Goal: Task Accomplishment & Management: Manage account settings

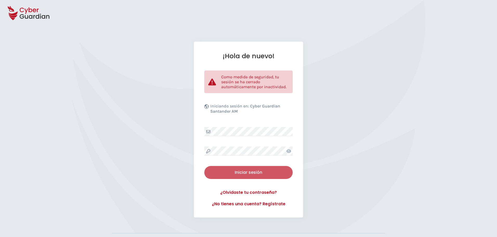
click at [248, 172] on div "Iniciar sesión" at bounding box center [248, 172] width 81 height 6
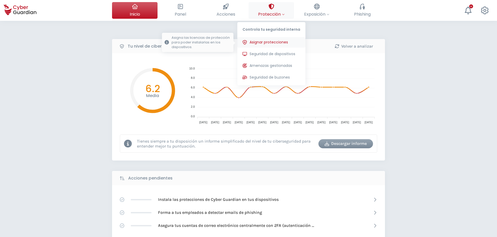
click at [272, 42] on span "Asignar protecciones" at bounding box center [268, 41] width 38 height 5
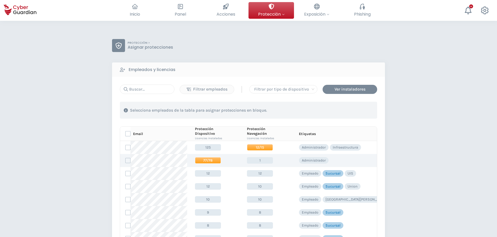
click at [203, 161] on span "77/78" at bounding box center [208, 160] width 26 height 6
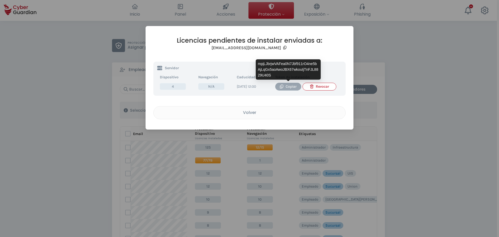
click at [285, 86] on div "Copiar" at bounding box center [288, 87] width 18 height 6
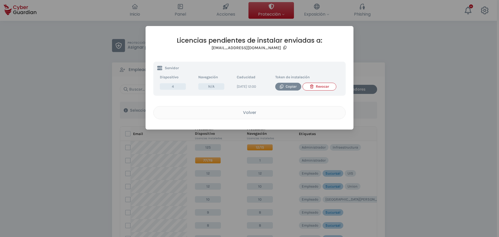
click at [48, 135] on div "Licencias pendientes de instalar enviadas a: cyberguardian@creditel.com.uy Serv…" at bounding box center [249, 118] width 499 height 237
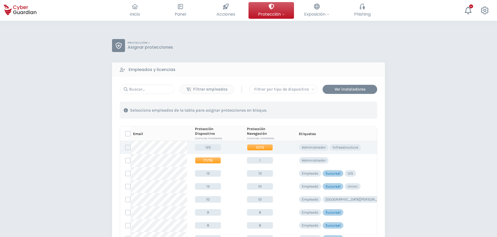
click at [127, 147] on label at bounding box center [127, 147] width 5 height 5
click at [125, 147] on input "checkbox" at bounding box center [125, 147] width 0 height 5
click at [129, 147] on icon at bounding box center [127, 147] width 3 height 2
click at [125, 147] on input "checkbox" at bounding box center [125, 147] width 0 height 5
click at [347, 87] on div "Ver instaladores" at bounding box center [349, 89] width 47 height 6
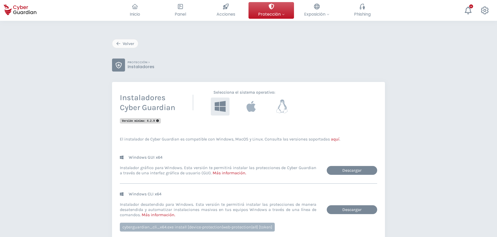
click at [282, 108] on icon at bounding box center [282, 106] width 12 height 14
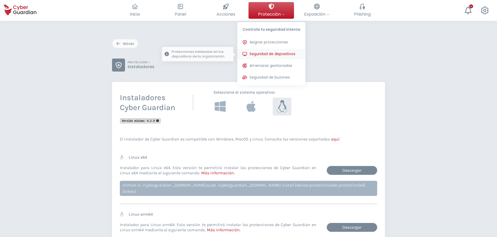
click at [287, 54] on span "Seguridad de dispositivos" at bounding box center [272, 53] width 46 height 5
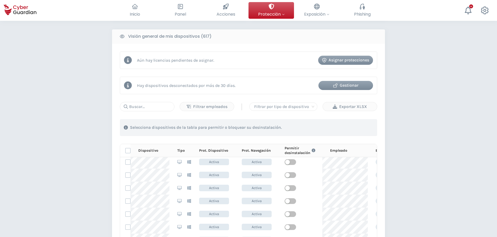
scroll to position [67, 0]
click at [161, 110] on input "text" at bounding box center [147, 106] width 55 height 9
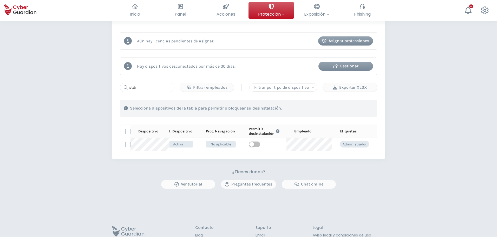
scroll to position [0, 0]
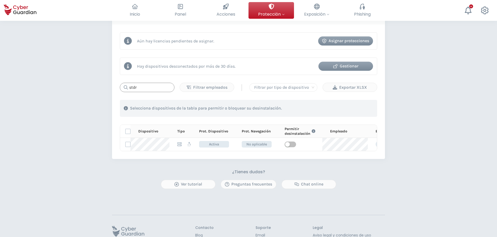
click at [143, 87] on input "stdr" at bounding box center [147, 87] width 55 height 9
type input "s"
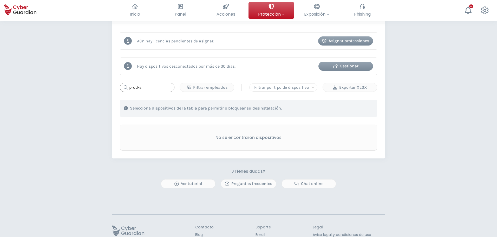
type input "prod-s"
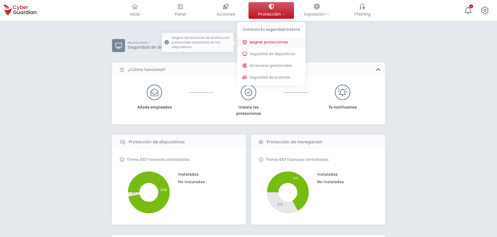
click at [266, 43] on span "Asignar protecciones" at bounding box center [268, 41] width 38 height 5
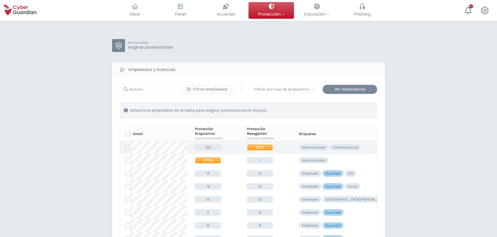
click at [129, 148] on label at bounding box center [127, 147] width 5 height 5
click at [125, 148] on input "checkbox" at bounding box center [125, 147] width 0 height 5
click at [346, 109] on div "Asignar protecciones" at bounding box center [345, 110] width 47 height 6
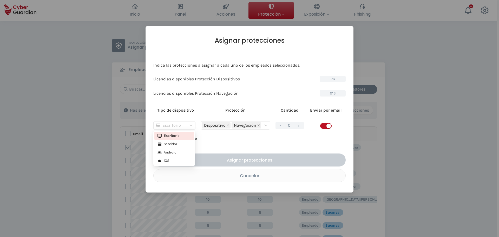
click at [184, 125] on div "Escritorio" at bounding box center [172, 125] width 32 height 8
click at [170, 144] on div "Servidor" at bounding box center [174, 144] width 34 height 6
click at [300, 126] on button "+" at bounding box center [298, 125] width 6 height 6
type input "1"
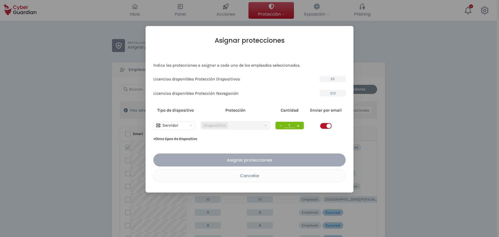
click at [263, 162] on div "Asignar protecciones" at bounding box center [249, 160] width 184 height 6
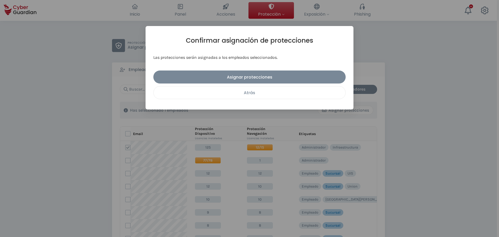
click at [235, 94] on div "Atrás" at bounding box center [249, 92] width 184 height 6
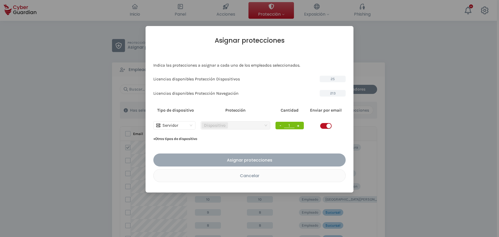
click at [251, 161] on div "Asignar protecciones" at bounding box center [249, 160] width 184 height 6
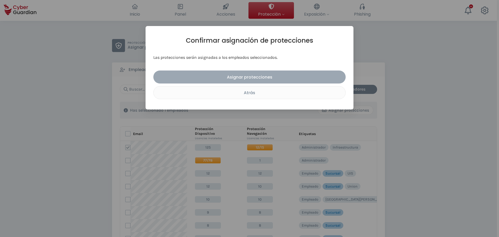
click at [242, 76] on div "Asignar protecciones" at bounding box center [249, 77] width 184 height 6
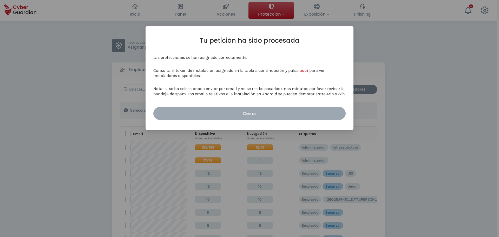
click at [195, 116] on div "Cerrar" at bounding box center [249, 113] width 184 height 6
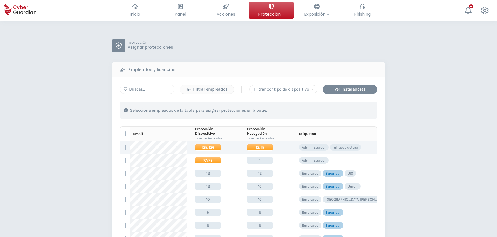
click at [204, 146] on span "125/126" at bounding box center [208, 147] width 26 height 6
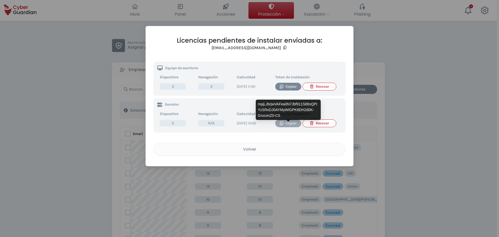
click at [287, 126] on div "Copiar" at bounding box center [288, 123] width 18 height 6
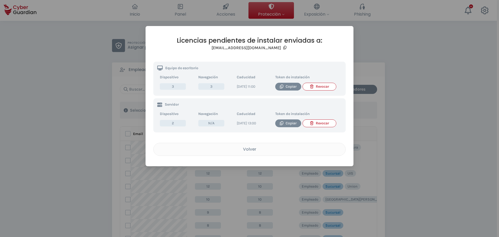
click at [174, 126] on span "2" at bounding box center [173, 123] width 26 height 6
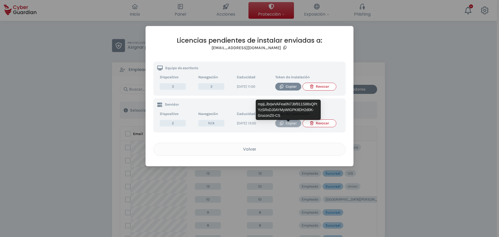
click at [287, 126] on div "Copiar" at bounding box center [288, 123] width 18 height 6
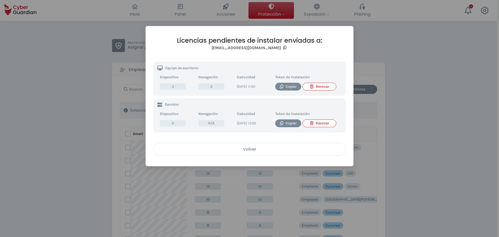
click at [239, 152] on div "Volver" at bounding box center [249, 149] width 184 height 6
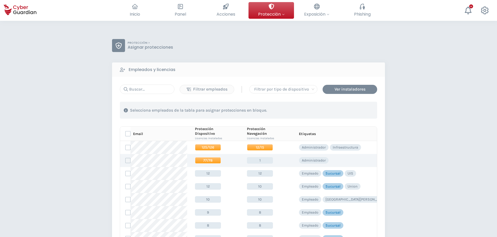
click at [129, 162] on label at bounding box center [127, 160] width 5 height 5
click at [125, 162] on input "checkbox" at bounding box center [125, 160] width 0 height 5
click at [208, 158] on span "77/78" at bounding box center [208, 160] width 26 height 6
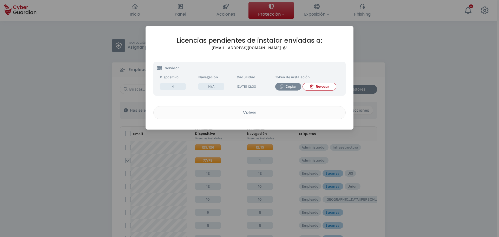
click at [317, 88] on div "Revocar" at bounding box center [319, 87] width 25 height 6
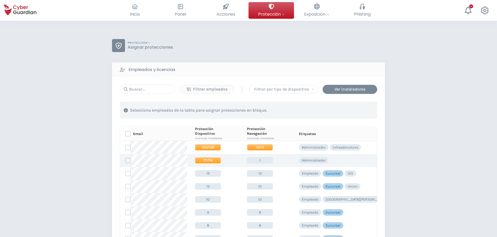
click at [206, 163] on span "77/74" at bounding box center [208, 160] width 26 height 6
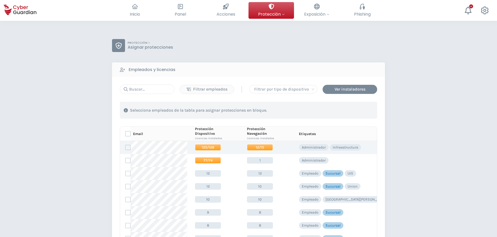
click at [129, 145] on label at bounding box center [127, 147] width 5 height 5
click at [125, 145] on input "checkbox" at bounding box center [125, 147] width 0 height 5
click at [207, 146] on span "125/126" at bounding box center [208, 147] width 26 height 6
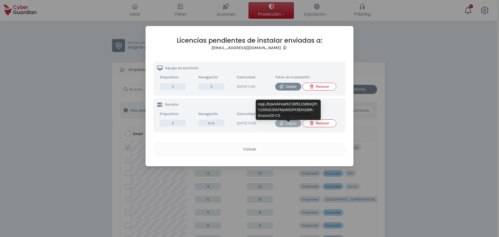
click at [287, 127] on button "Copiar" at bounding box center [288, 123] width 26 height 8
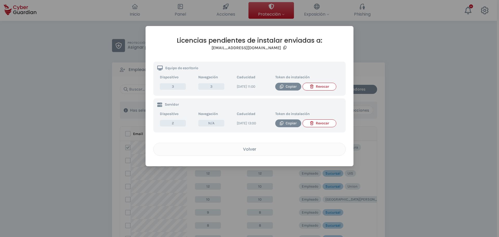
click at [173, 30] on div "Licencias pendientes de instalar enviadas a: dlanza@creditel.com.uy Equipo de e…" at bounding box center [249, 96] width 208 height 140
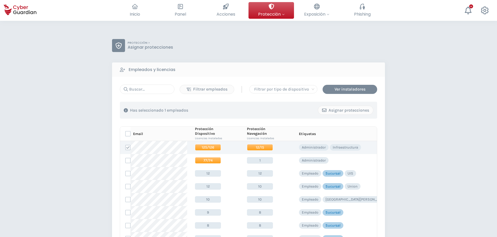
click at [204, 148] on span "125/126" at bounding box center [208, 147] width 26 height 6
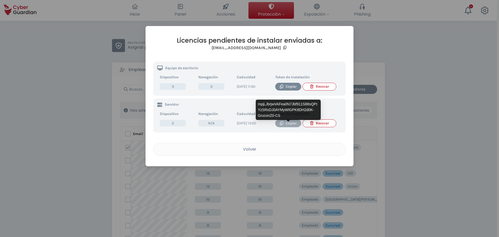
click at [283, 124] on div "Copiar" at bounding box center [288, 123] width 18 height 6
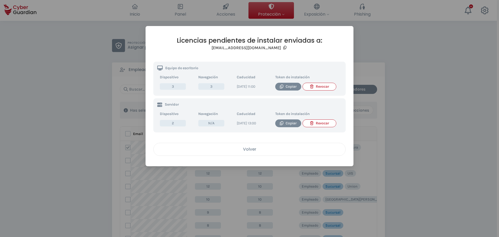
click at [251, 156] on button "Volver" at bounding box center [249, 149] width 192 height 13
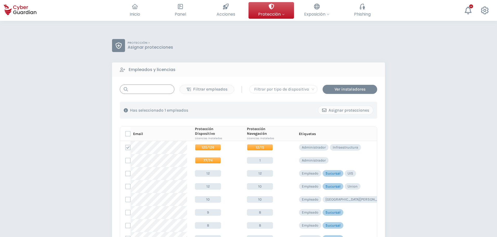
click at [156, 90] on input "text" at bounding box center [147, 88] width 55 height 9
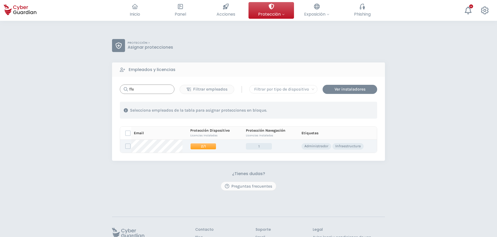
type input "ffe"
click at [195, 147] on span "2/1" at bounding box center [203, 146] width 26 height 6
click at [200, 145] on span "2/1" at bounding box center [203, 146] width 26 height 6
drag, startPoint x: 200, startPoint y: 145, endPoint x: 126, endPoint y: 146, distance: 73.3
click at [126, 146] on tr "2/1 1 Administrador Infraestructura" at bounding box center [248, 146] width 257 height 13
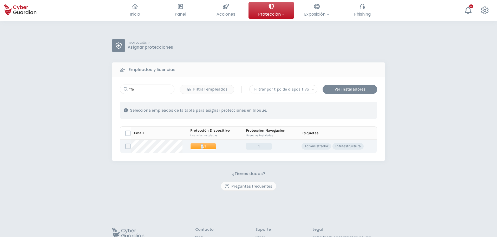
click at [126, 146] on label at bounding box center [127, 145] width 5 height 5
click at [125, 146] on input "checkbox" at bounding box center [125, 146] width 0 height 5
click at [200, 146] on span "2/1" at bounding box center [203, 146] width 26 height 6
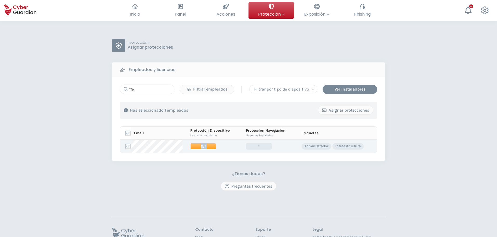
click at [200, 146] on span "2/1" at bounding box center [203, 146] width 26 height 6
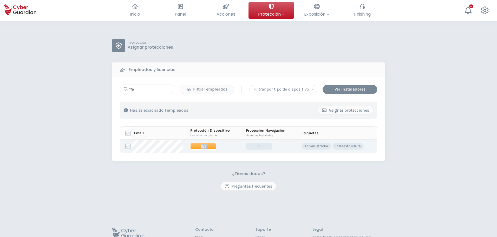
click at [200, 146] on span "2/1" at bounding box center [203, 146] width 26 height 6
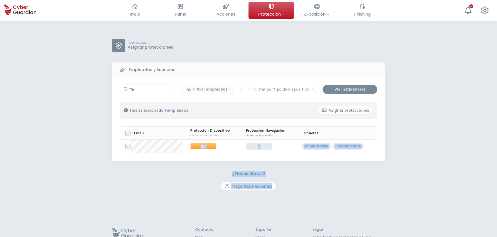
drag, startPoint x: 200, startPoint y: 146, endPoint x: 166, endPoint y: 167, distance: 40.1
click at [166, 167] on div "PROTECCIÓN > Asignar protecciones Empleados y licencias ffe Filtrar empleados |…" at bounding box center [248, 114] width 273 height 151
click at [150, 180] on div "¿Tienes dudas? Preguntas frecuentes" at bounding box center [248, 180] width 273 height 19
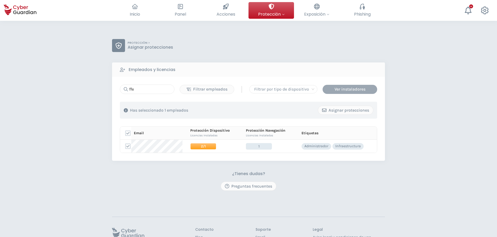
click at [345, 90] on div "Ver instaladores" at bounding box center [349, 89] width 47 height 6
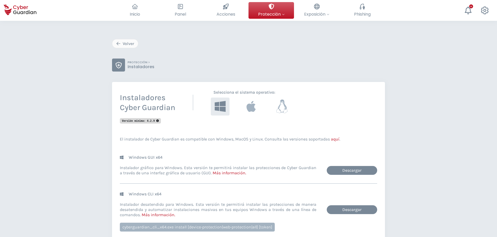
click at [286, 108] on icon at bounding box center [281, 106] width 11 height 14
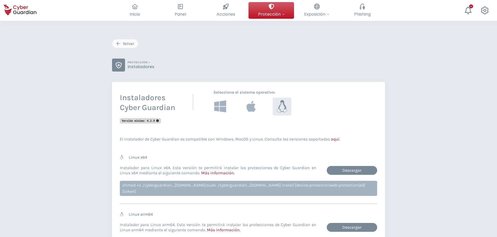
click at [218, 110] on icon at bounding box center [220, 106] width 12 height 12
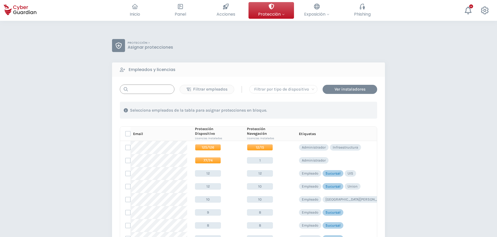
click at [149, 90] on input "text" at bounding box center [147, 88] width 55 height 9
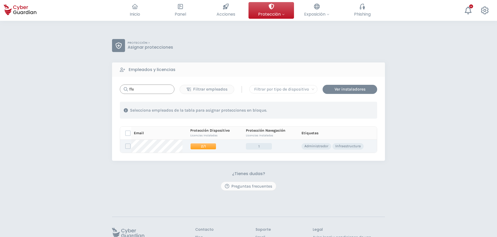
type input "ffe"
click at [130, 146] on label at bounding box center [127, 145] width 5 height 5
click at [125, 146] on input "checkbox" at bounding box center [125, 146] width 0 height 5
click at [345, 112] on div "Asignar protecciones" at bounding box center [345, 110] width 47 height 6
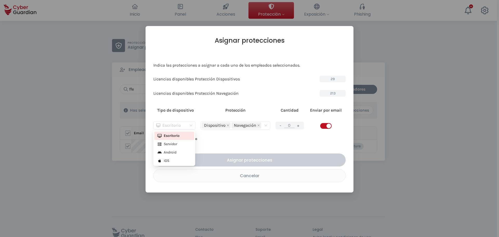
click at [192, 126] on div "Escritorio" at bounding box center [174, 125] width 42 height 8
click at [176, 143] on div "Servidor" at bounding box center [174, 144] width 34 height 6
click at [298, 125] on button "+" at bounding box center [298, 125] width 6 height 6
type input "1"
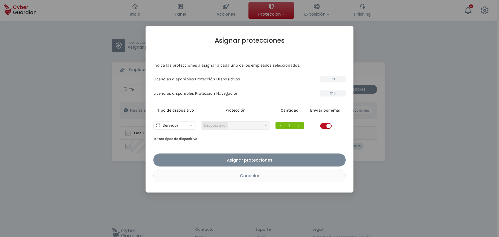
click at [154, 140] on button "+ Otros tipos de dispositivo" at bounding box center [175, 139] width 44 height 8
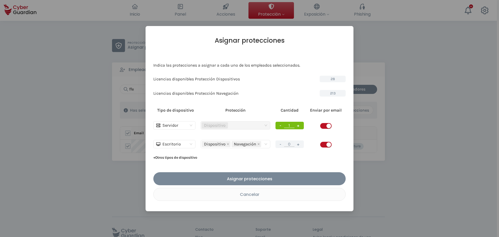
click at [323, 144] on span "button" at bounding box center [325, 145] width 11 height 6
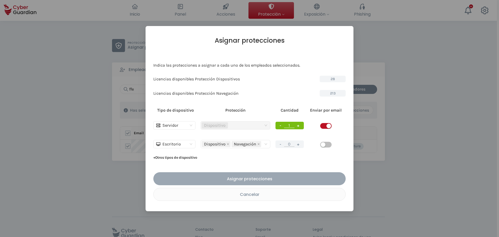
click at [220, 181] on div "Asignar protecciones" at bounding box center [249, 178] width 184 height 6
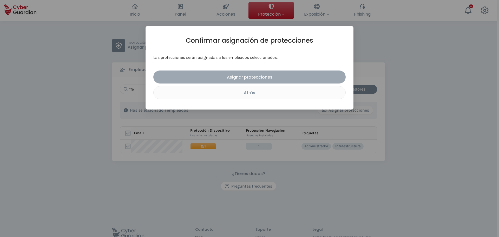
click at [245, 78] on div "Asignar protecciones" at bounding box center [249, 77] width 184 height 6
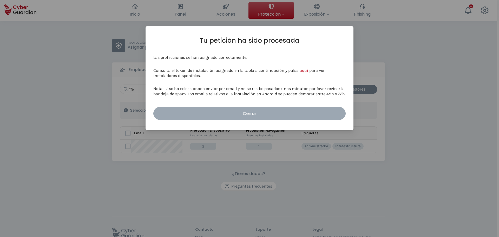
click at [219, 114] on div "Cerrar" at bounding box center [249, 113] width 184 height 6
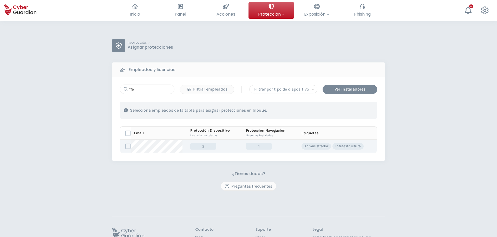
click at [199, 146] on span "2" at bounding box center [203, 146] width 26 height 6
click at [176, 180] on div "¿Tienes dudas? Preguntas frecuentes" at bounding box center [248, 180] width 273 height 19
click at [127, 146] on label at bounding box center [127, 145] width 5 height 5
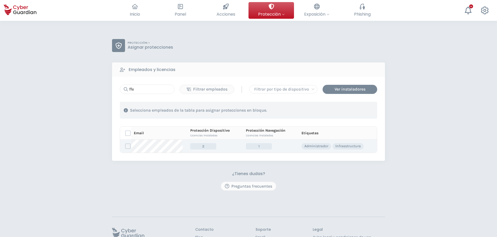
click at [125, 146] on input "checkbox" at bounding box center [125, 146] width 0 height 5
click at [198, 148] on span "2" at bounding box center [203, 146] width 26 height 6
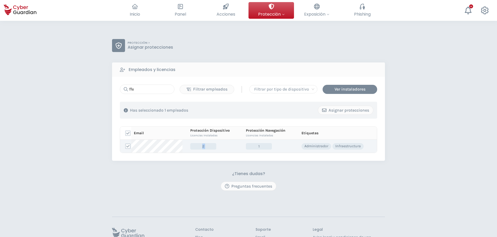
click at [198, 148] on span "2" at bounding box center [203, 146] width 26 height 6
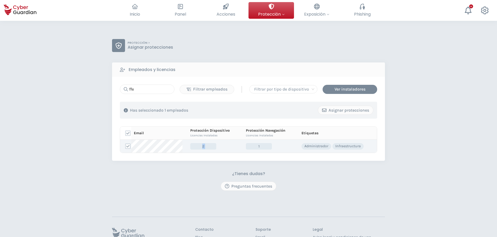
click at [198, 148] on span "2" at bounding box center [203, 146] width 26 height 6
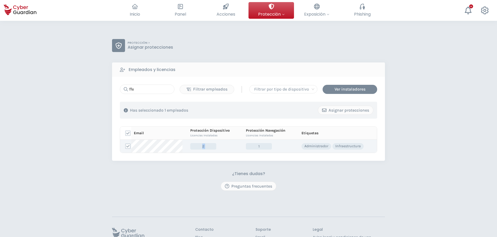
click at [198, 148] on span "2" at bounding box center [203, 146] width 26 height 6
click at [344, 108] on div "Asignar protecciones" at bounding box center [345, 110] width 47 height 6
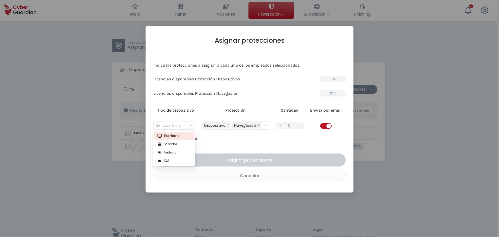
click at [193, 125] on div "Escritorio" at bounding box center [174, 125] width 42 height 8
click at [179, 142] on div "Servidor" at bounding box center [174, 144] width 34 height 6
click at [299, 124] on button "+" at bounding box center [298, 125] width 6 height 6
type input "1"
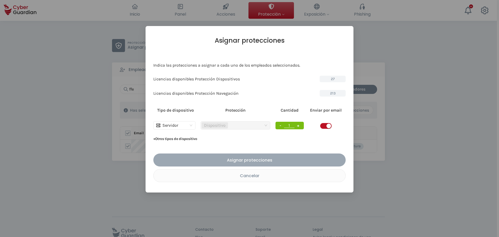
click at [249, 161] on div "Asignar protecciones" at bounding box center [249, 160] width 184 height 6
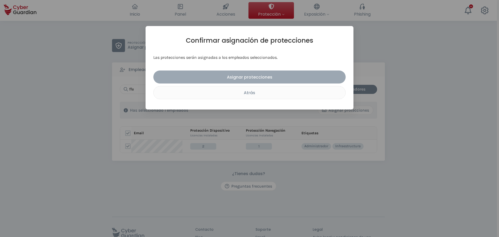
click at [225, 72] on button "Asignar protecciones" at bounding box center [249, 76] width 192 height 13
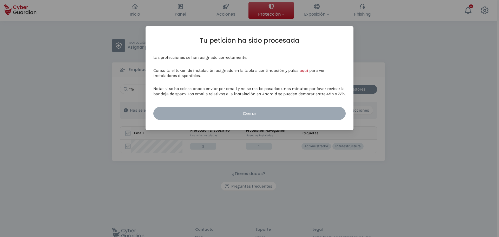
click at [230, 113] on div "Cerrar" at bounding box center [249, 113] width 184 height 6
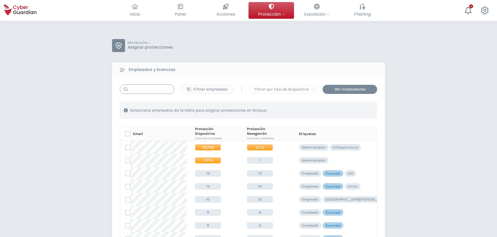
click at [151, 89] on input "text" at bounding box center [147, 88] width 55 height 9
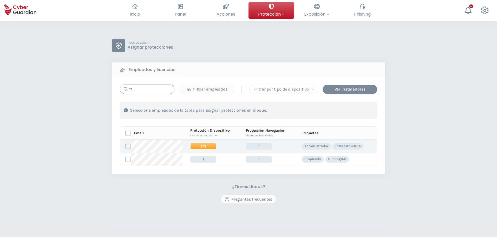
type input "ff"
drag, startPoint x: 199, startPoint y: 146, endPoint x: 196, endPoint y: 146, distance: 3.1
click at [196, 146] on span "2/3" at bounding box center [203, 146] width 26 height 6
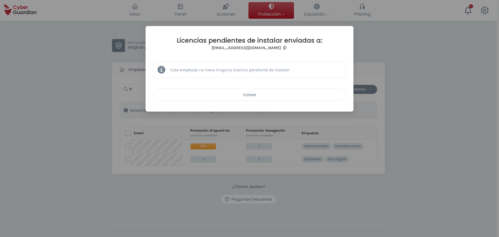
click at [206, 98] on div "Volver" at bounding box center [249, 94] width 184 height 6
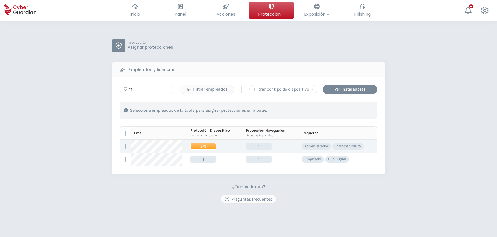
click at [128, 148] on label at bounding box center [127, 145] width 5 height 5
click at [125, 148] on input "checkbox" at bounding box center [125, 146] width 0 height 5
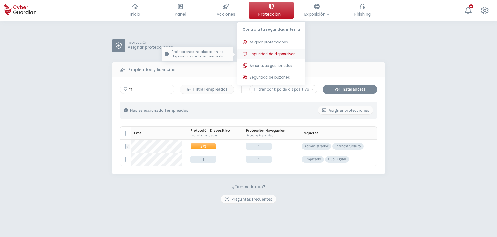
click at [273, 51] on span "Seguridad de dispositivos" at bounding box center [272, 53] width 46 height 5
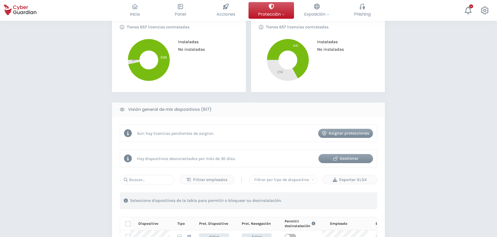
scroll to position [143, 0]
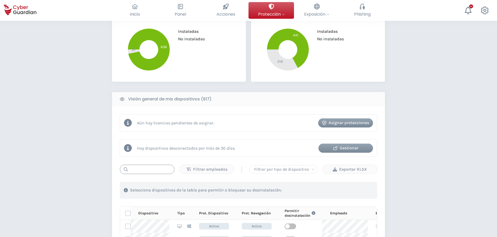
click at [142, 170] on input "text" at bounding box center [147, 168] width 55 height 9
type input "p"
type input "std"
click at [185, 184] on div "Selecciona dispositivos de la tabla para permitir o bloquear su desinstalación." at bounding box center [248, 190] width 257 height 17
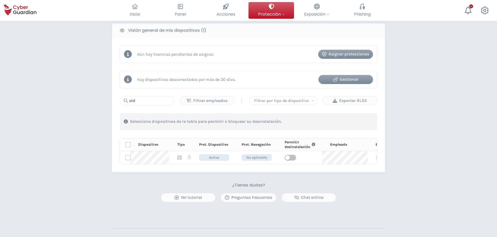
scroll to position [211, 0]
click at [143, 101] on input "std" at bounding box center [147, 100] width 55 height 9
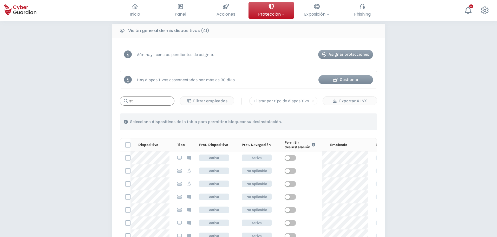
type input "s"
type input "p"
click at [285, 10] on button "Protección Controla tu seguridad interna Asignar protecciones Asigna las licenc…" at bounding box center [270, 10] width 45 height 17
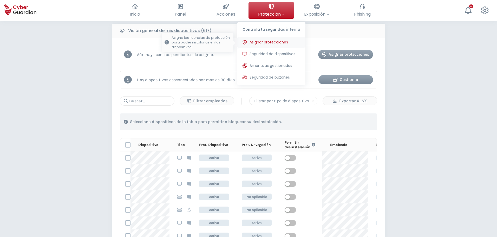
click at [276, 43] on span "Asignar protecciones" at bounding box center [268, 41] width 38 height 5
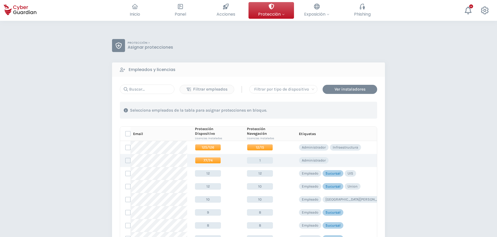
click at [207, 160] on span "77/74" at bounding box center [208, 160] width 26 height 6
click at [125, 158] on label at bounding box center [127, 160] width 5 height 5
click at [125, 158] on input "checkbox" at bounding box center [125, 160] width 0 height 5
click at [207, 160] on span "77/74" at bounding box center [208, 160] width 26 height 6
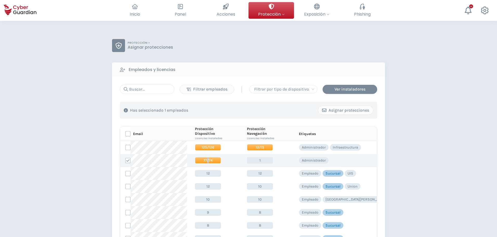
click at [207, 160] on span "77/74" at bounding box center [208, 160] width 26 height 6
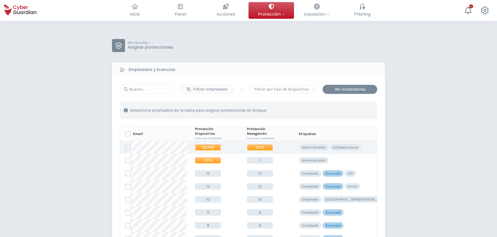
click at [209, 146] on span "125/126" at bounding box center [208, 147] width 26 height 6
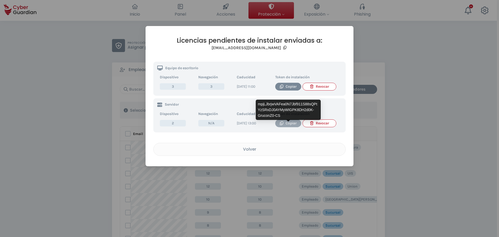
click at [287, 125] on div "Copiar" at bounding box center [288, 123] width 18 height 6
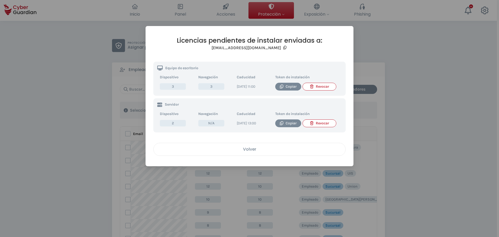
click at [248, 152] on div "Volver" at bounding box center [249, 149] width 184 height 6
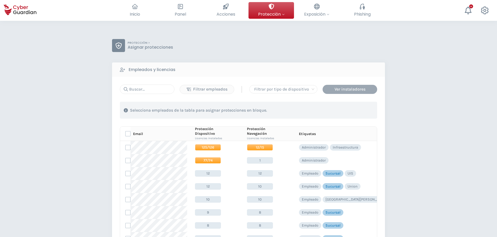
click at [341, 87] on div "Ver instaladores" at bounding box center [349, 89] width 47 height 6
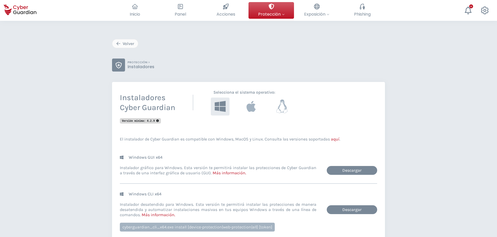
click at [277, 110] on icon at bounding box center [281, 106] width 11 height 14
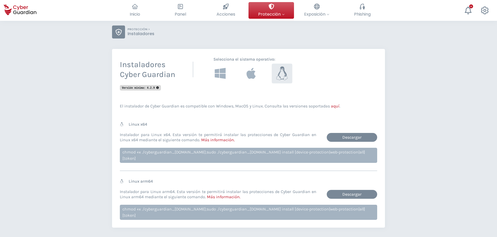
scroll to position [33, 0]
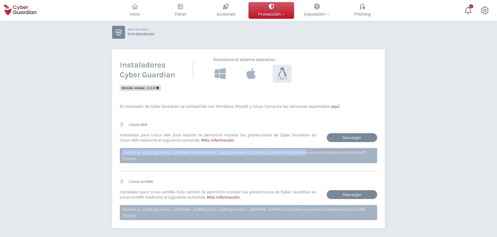
drag, startPoint x: 123, startPoint y: 152, endPoint x: 291, endPoint y: 152, distance: 168.6
click at [291, 152] on div "chmod +x ./cyberguardian_x64.run;sudo ./cyberguardian_x64.run install [device-p…" at bounding box center [248, 155] width 257 height 15
copy div "chmod +x ./cyberguardian_x64.run;sudo ./cyberguardian_x64.run install [device-p…"
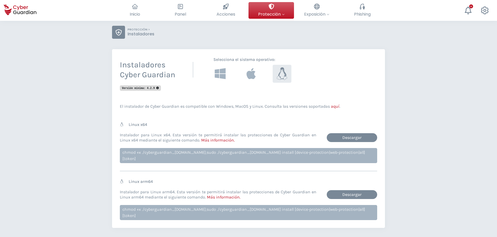
click at [193, 103] on div "Instaladores Cyber Guardian Selecciona el sistema operativo : Versión mínima: 4…" at bounding box center [248, 138] width 257 height 163
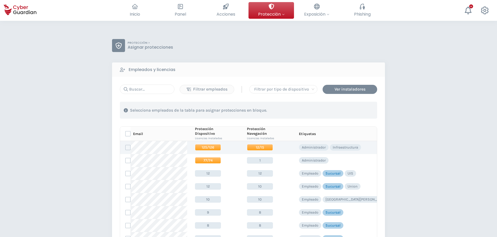
click at [203, 147] on span "125/126" at bounding box center [208, 147] width 26 height 6
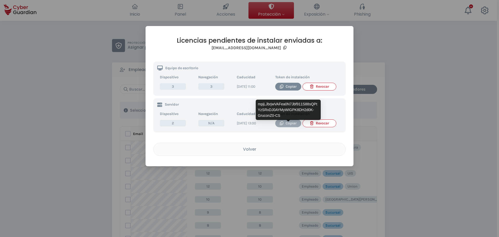
click at [285, 123] on button "Copiar" at bounding box center [288, 123] width 26 height 8
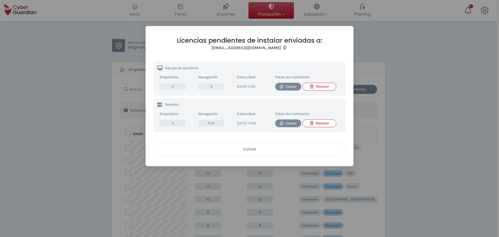
click at [219, 152] on div "Volver" at bounding box center [249, 149] width 184 height 6
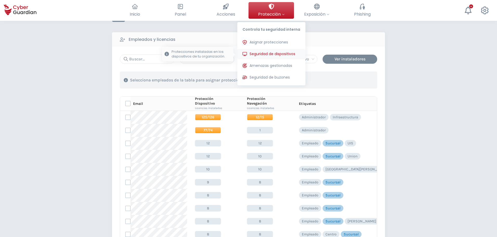
click at [273, 53] on span "Seguridad de dispositivos" at bounding box center [272, 53] width 46 height 5
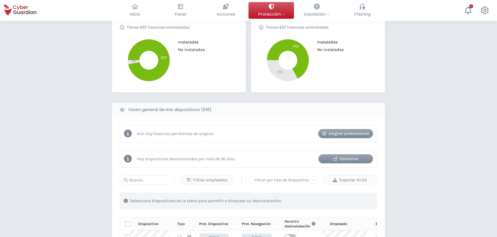
scroll to position [133, 0]
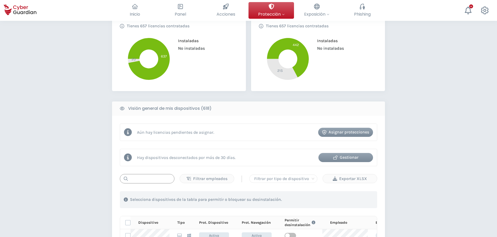
click at [145, 179] on input "text" at bounding box center [147, 178] width 55 height 9
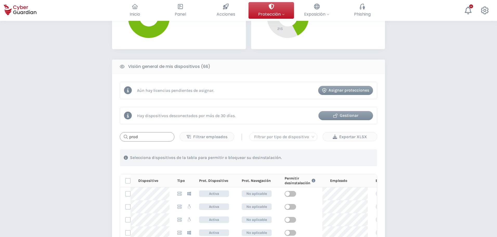
scroll to position [175, 0]
type input "p"
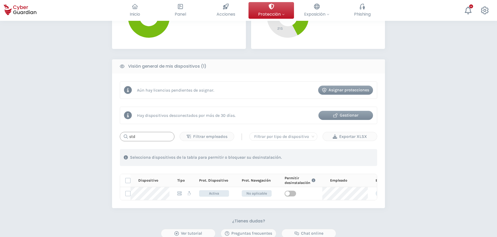
type input "std"
click at [145, 179] on p "Dispositivo" at bounding box center [148, 180] width 20 height 5
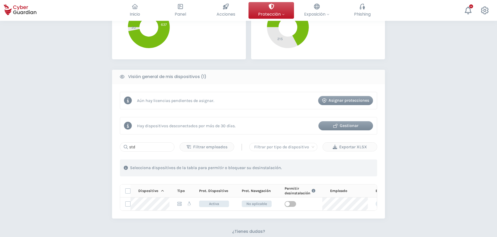
scroll to position [155, 0]
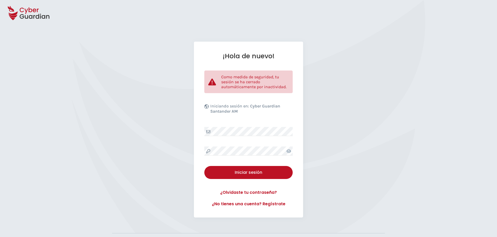
click at [251, 126] on div "¡Hola de nuevo! Como medida de seguridad, tu sesión se ha cerrado automáticamen…" at bounding box center [248, 130] width 109 height 176
click at [229, 179] on div "¡Hola de nuevo! Como medida de seguridad, tu sesión se ha cerrado automáticamen…" at bounding box center [248, 130] width 109 height 176
click at [222, 174] on div "Iniciar sesión" at bounding box center [248, 172] width 81 height 6
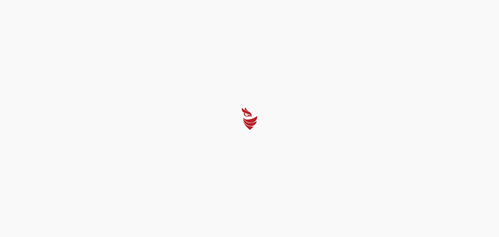
click at [247, 171] on div at bounding box center [249, 118] width 499 height 237
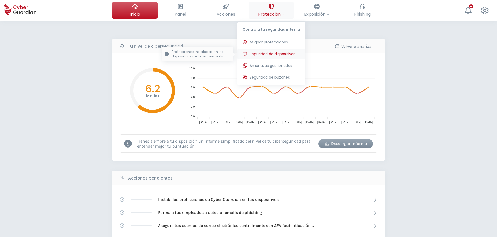
click at [284, 51] on button "Seguridad de dispositivos Protecciones instaladas en los dispositivos de tu org…" at bounding box center [271, 54] width 68 height 10
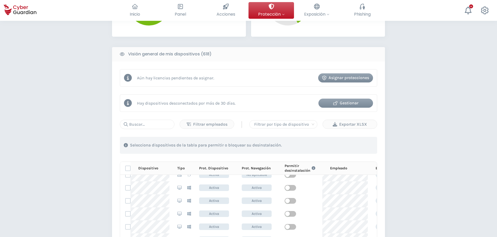
scroll to position [58, 0]
click at [153, 127] on input "text" at bounding box center [147, 123] width 55 height 9
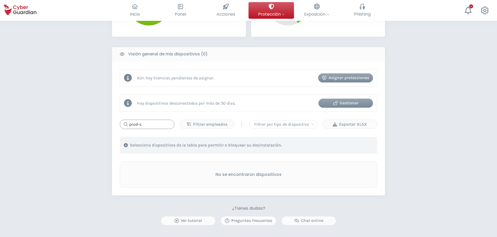
scroll to position [0, 0]
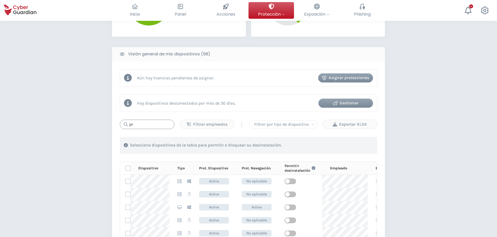
type input "p"
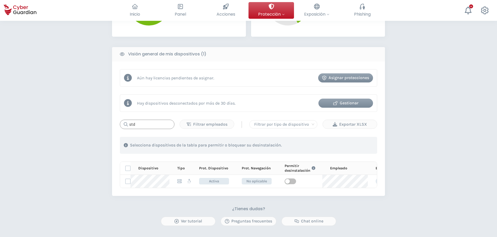
type input "std"
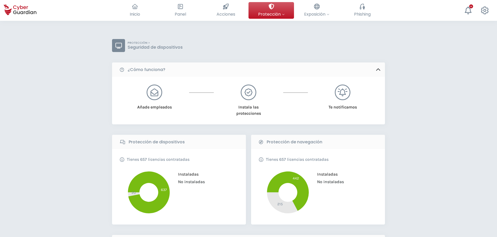
scroll to position [77, 0]
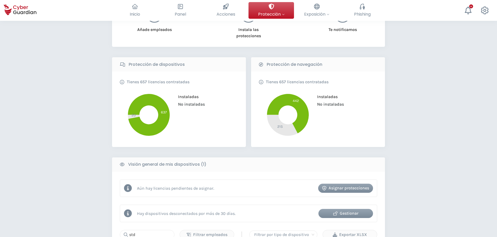
click at [58, 64] on div "PROTECCIÓN > Seguridad de dispositivos ¿Cómo funciona? Añade empleados Instala …" at bounding box center [248, 179] width 497 height 473
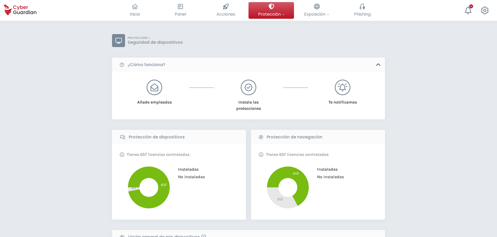
scroll to position [0, 0]
